Goal: Task Accomplishment & Management: Complete application form

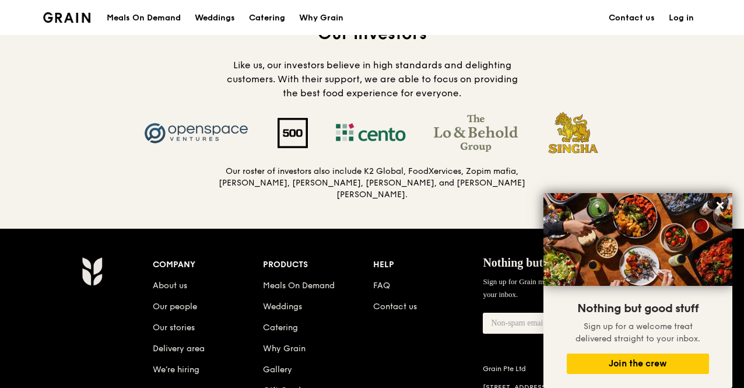
scroll to position [1266, 0]
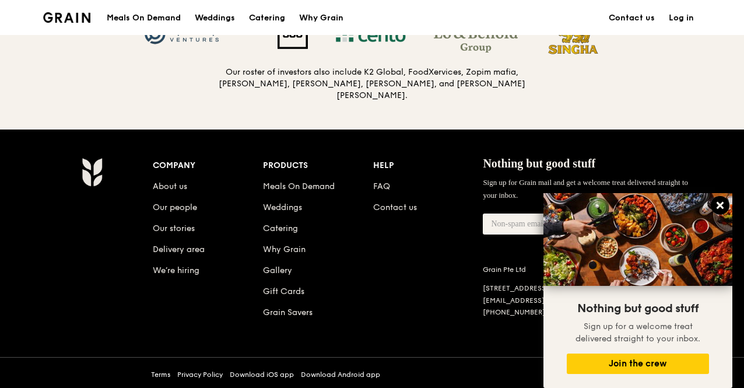
click at [720, 204] on icon at bounding box center [720, 205] width 10 height 10
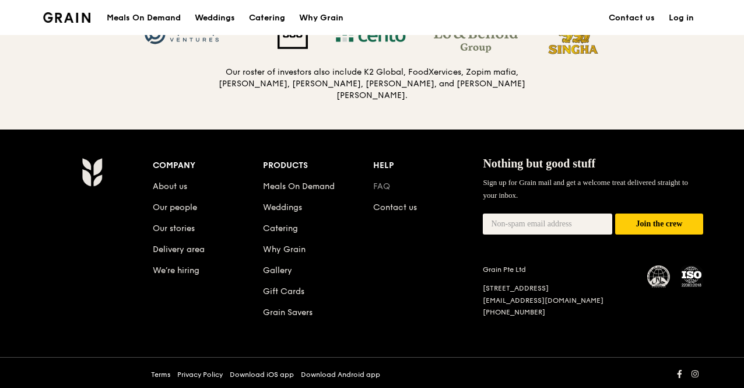
click at [378, 183] on link "FAQ" at bounding box center [381, 186] width 17 height 10
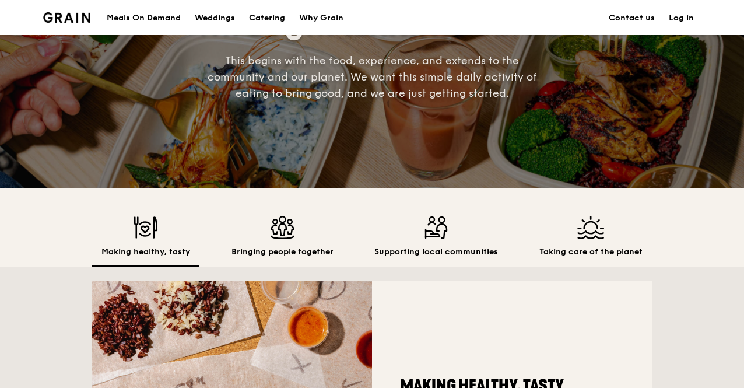
scroll to position [0, 0]
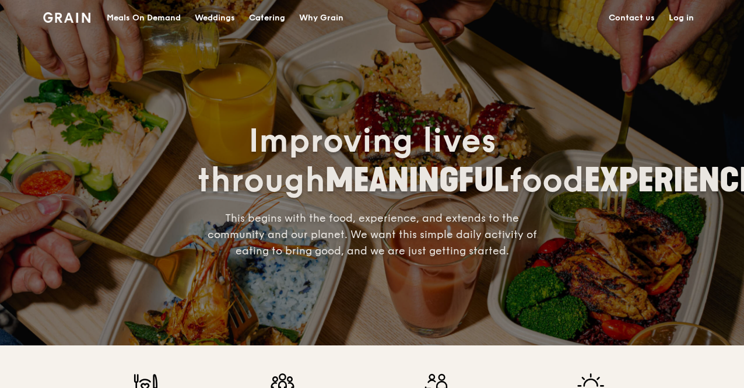
click at [262, 15] on div "Catering" at bounding box center [267, 18] width 36 height 35
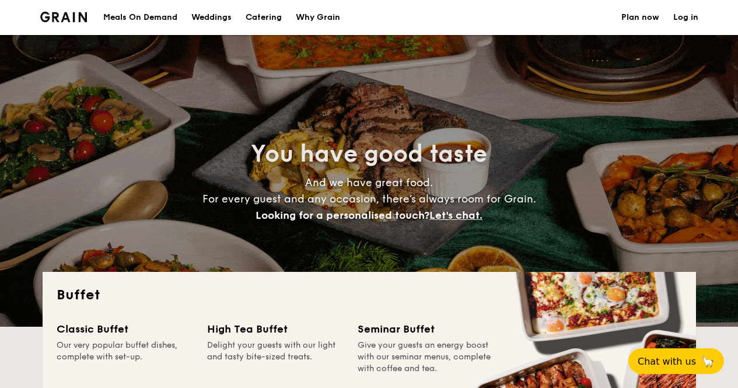
select select
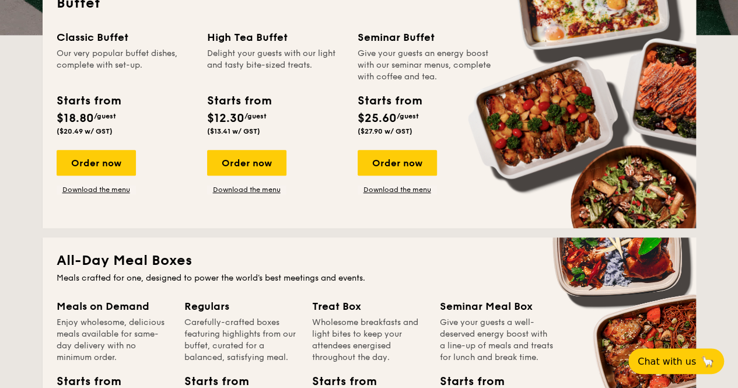
scroll to position [175, 0]
